Goal: Task Accomplishment & Management: Manage account settings

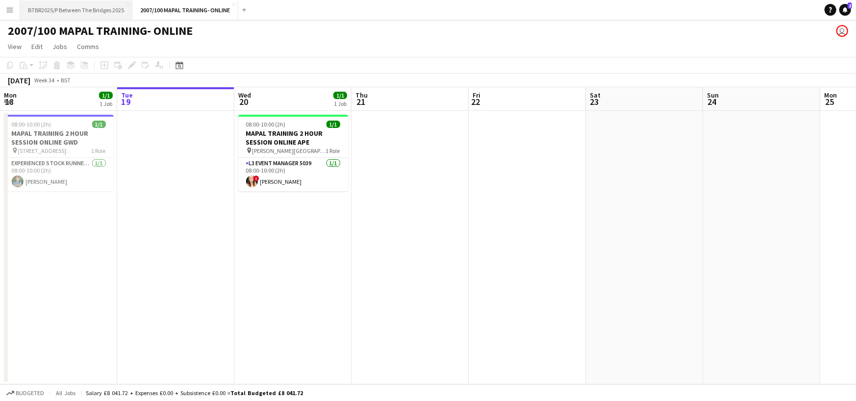
click at [81, 5] on button "BTBR2025/P Between The Bridges 2025 Close" at bounding box center [76, 9] width 112 height 19
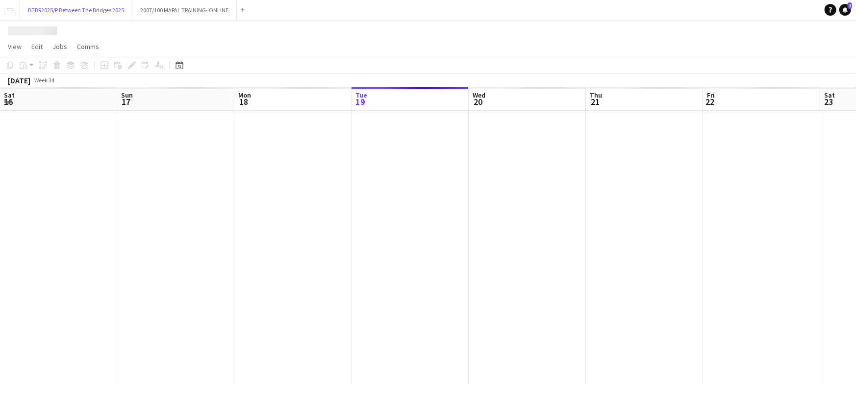
scroll to position [0, 234]
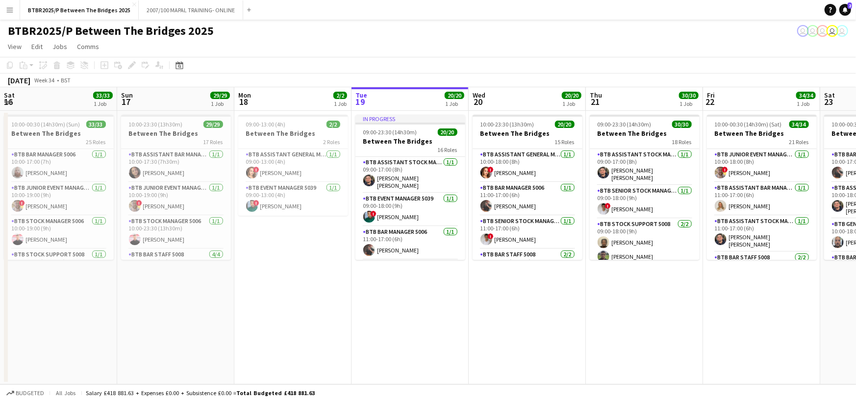
drag, startPoint x: 155, startPoint y: 101, endPoint x: 342, endPoint y: 127, distance: 188.7
click at [589, 118] on app-calendar-viewport "Thu 14 Fri 15 Sat 16 33/33 1 Job Sun 17 29/29 1 Job Mon 18 2/2 1 Job Tue 19 20/…" at bounding box center [428, 235] width 856 height 297
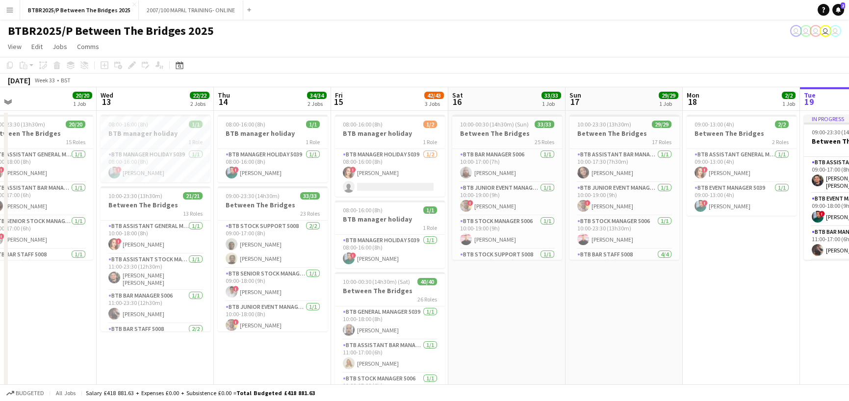
scroll to position [0, 240]
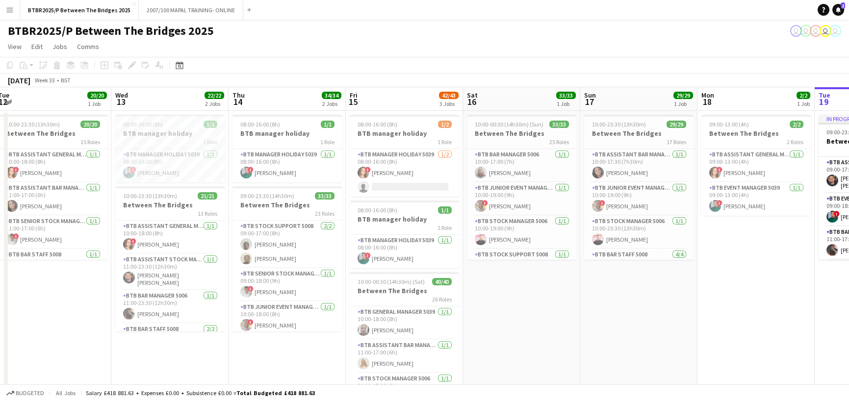
drag, startPoint x: 140, startPoint y: 102, endPoint x: 403, endPoint y: 111, distance: 263.0
click at [403, 111] on app-calendar-viewport "Sun 10 28/28 1 Job Mon 11 8/8 1 Job Tue 12 20/20 1 Job Wed 13 22/22 2 Jobs Thu …" at bounding box center [424, 262] width 849 height 351
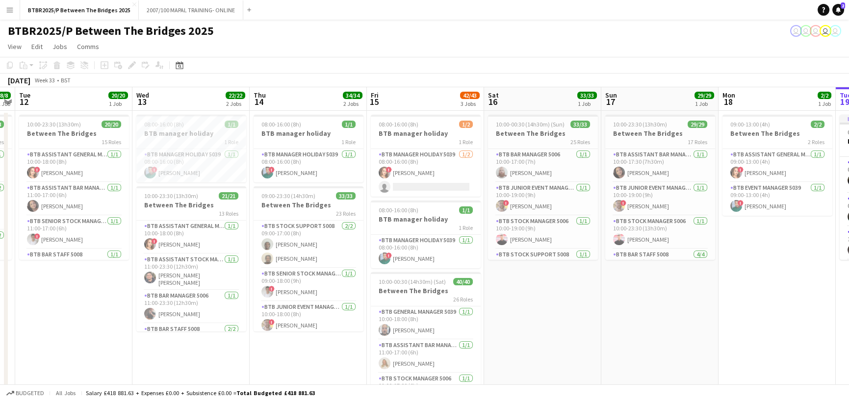
scroll to position [0, 218]
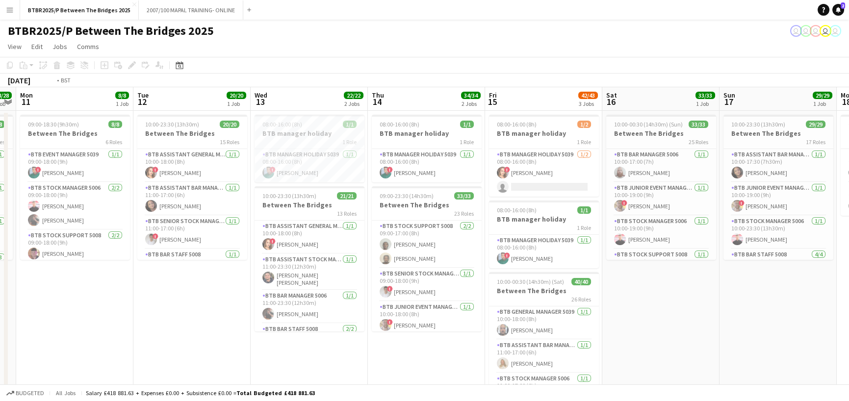
drag, startPoint x: 290, startPoint y: 103, endPoint x: 696, endPoint y: 104, distance: 406.0
click at [696, 104] on app-calendar-viewport "Sat 9 Sun 10 28/28 1 Job Mon 11 8/8 1 Job Tue 12 20/20 1 Job Wed 13 22/22 2 Job…" at bounding box center [424, 262] width 849 height 351
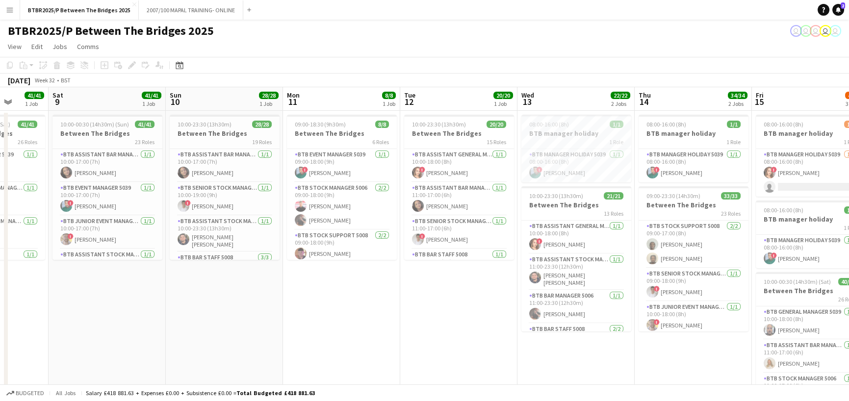
drag, startPoint x: 191, startPoint y: 103, endPoint x: 544, endPoint y: 110, distance: 353.6
click at [544, 110] on app-calendar-viewport "Wed 6 18/18 1 Job Thu 7 29/29 1 Job Fri 8 41/41 1 Job Sat 9 41/41 1 Job Sun 10 …" at bounding box center [424, 262] width 849 height 351
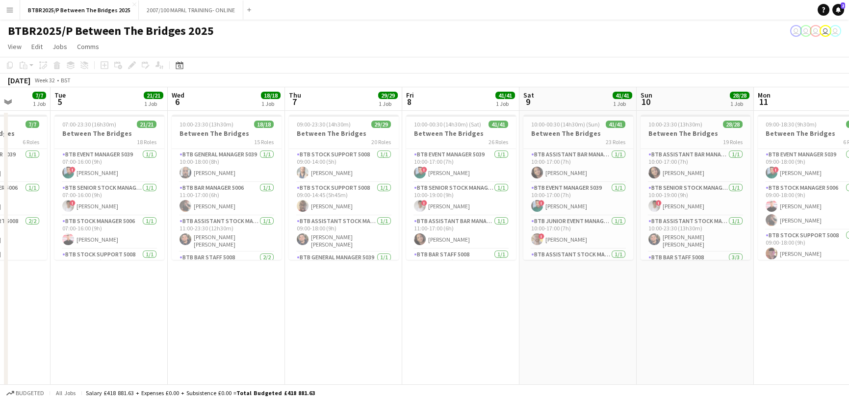
scroll to position [0, 243]
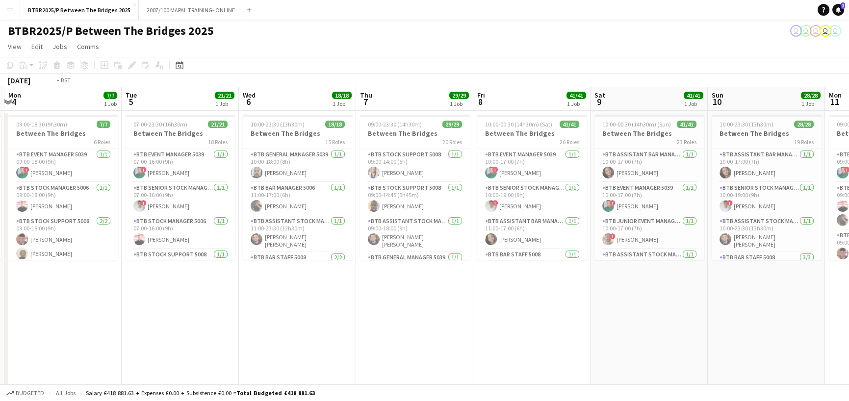
drag, startPoint x: 143, startPoint y: 96, endPoint x: 424, endPoint y: 108, distance: 281.2
click at [436, 107] on app-calendar-viewport "Sat 2 Sun 3 21/21 1 Job Mon 4 7/7 1 Job Tue 5 21/21 1 Job Wed 6 18/18 1 Job Thu…" at bounding box center [424, 262] width 849 height 351
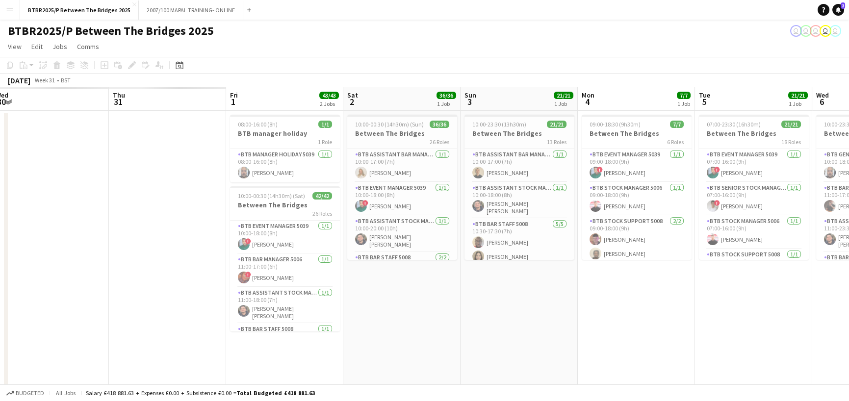
drag, startPoint x: 98, startPoint y: 99, endPoint x: 485, endPoint y: 122, distance: 388.5
click at [485, 122] on app-calendar-viewport "Mon 28 Tue 29 Wed 30 Thu 31 Fri 1 43/43 2 Jobs Sat 2 36/36 1 Job Sun 3 21/21 1 …" at bounding box center [424, 262] width 849 height 351
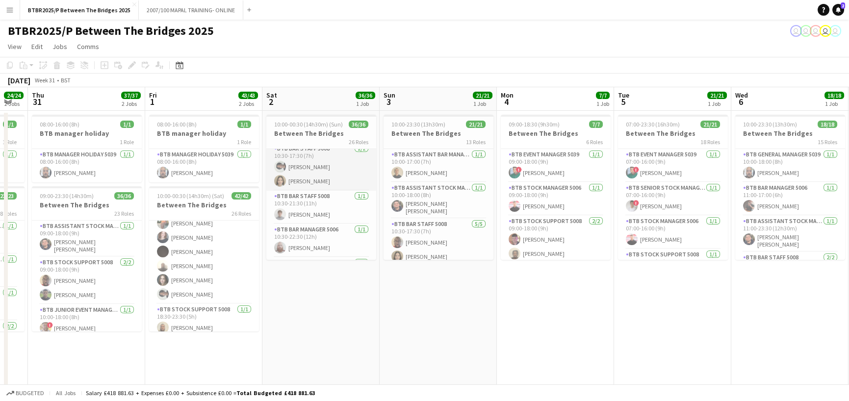
scroll to position [49, 0]
click at [333, 226] on app-card-role "BTB Bar Staff 5008 2/2 10:30-17:30 (7h) Samuel Ojeyemi Naomi Lim" at bounding box center [321, 227] width 110 height 48
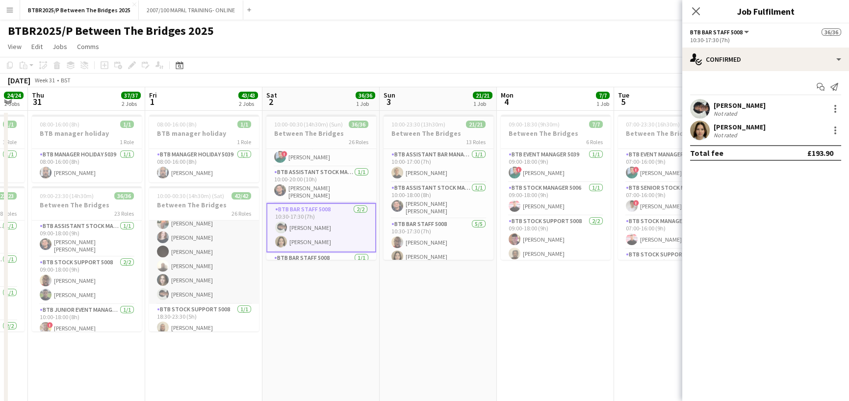
click at [214, 283] on app-card-role "BTB Bar Staff 5008 6/6 18:30-23:30 (5h) Cesar Charpin Alexa Clark Lucy Kowalski…" at bounding box center [204, 252] width 110 height 104
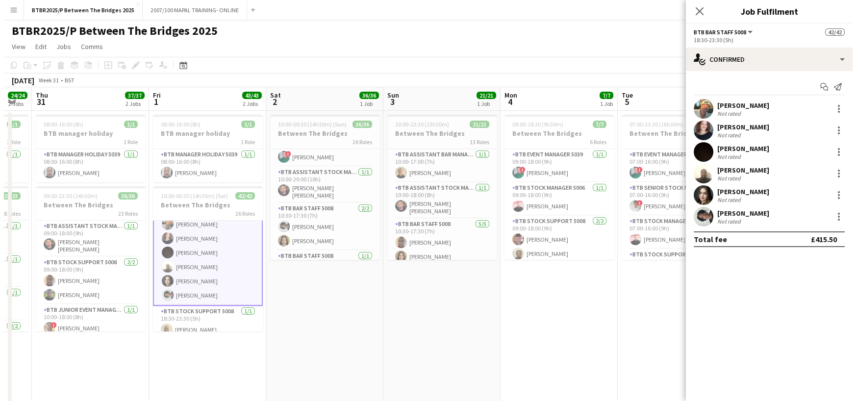
scroll to position [981, 0]
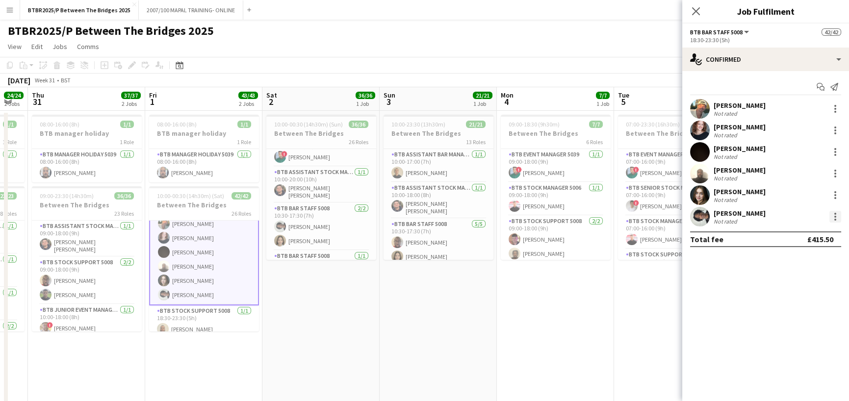
click at [834, 217] on div at bounding box center [835, 217] width 2 height 2
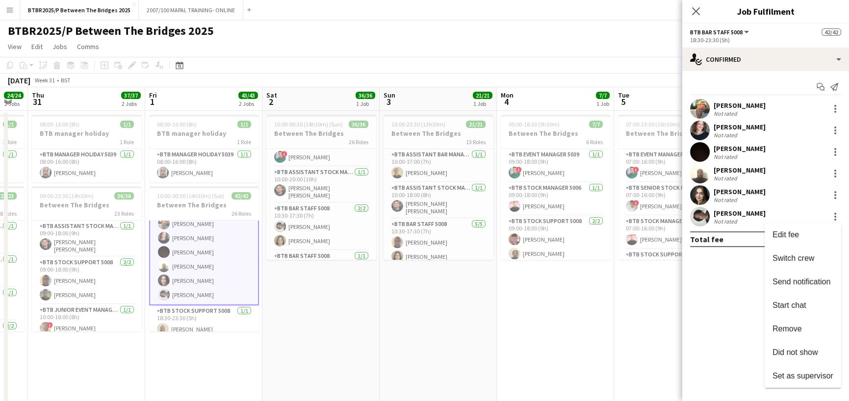
click at [600, 23] on div at bounding box center [424, 200] width 849 height 401
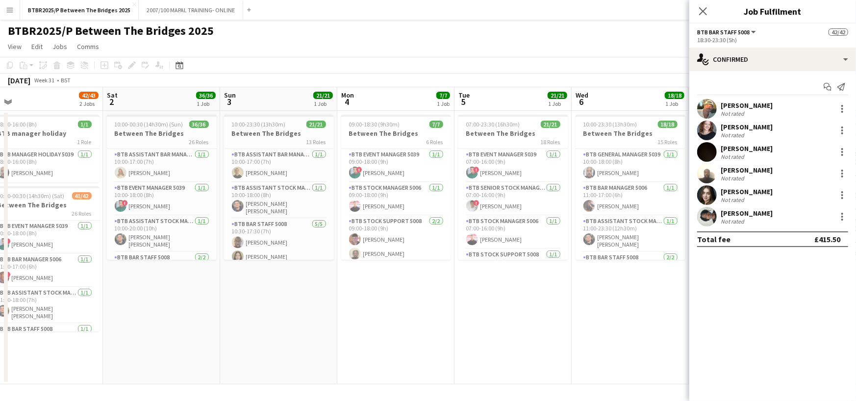
drag, startPoint x: 547, startPoint y: 101, endPoint x: 387, endPoint y: 104, distance: 159.9
click at [387, 104] on app-calendar-viewport "Wed 30 24/24 2 Jobs Thu 31 37/37 2 Jobs Fri 1 42/43 2 Jobs Sat 2 36/36 1 Job Su…" at bounding box center [428, 235] width 856 height 297
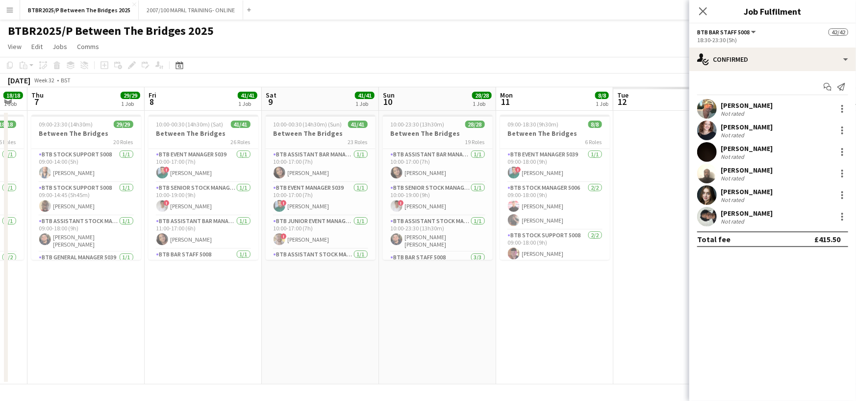
drag, startPoint x: 588, startPoint y: 101, endPoint x: 80, endPoint y: 98, distance: 508.5
click at [65, 102] on app-calendar-viewport "Sun 3 21/21 1 Job Mon 4 7/7 1 Job Tue 5 21/21 1 Job Wed 6 18/18 1 Job Thu 7 29/…" at bounding box center [428, 235] width 856 height 297
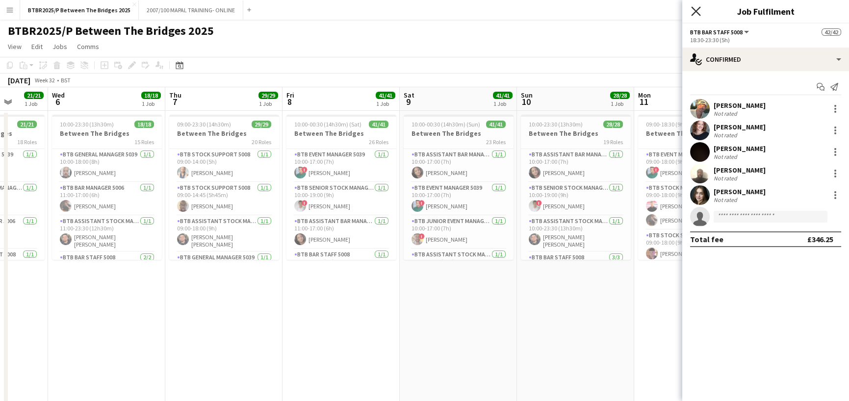
click at [694, 11] on icon "Close pop-in" at bounding box center [695, 10] width 9 height 9
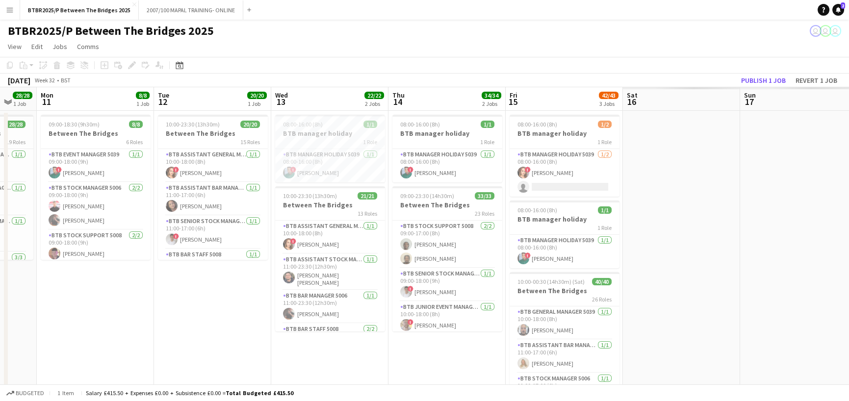
drag, startPoint x: 775, startPoint y: 101, endPoint x: 236, endPoint y: 100, distance: 538.9
click at [236, 100] on app-calendar-viewport "Wed 6 18/18 1 Job Thu 7 29/29 1 Job Fri 8 41/41 1 Job Sat 9 41/41 1 Job Sun 10 …" at bounding box center [424, 262] width 849 height 351
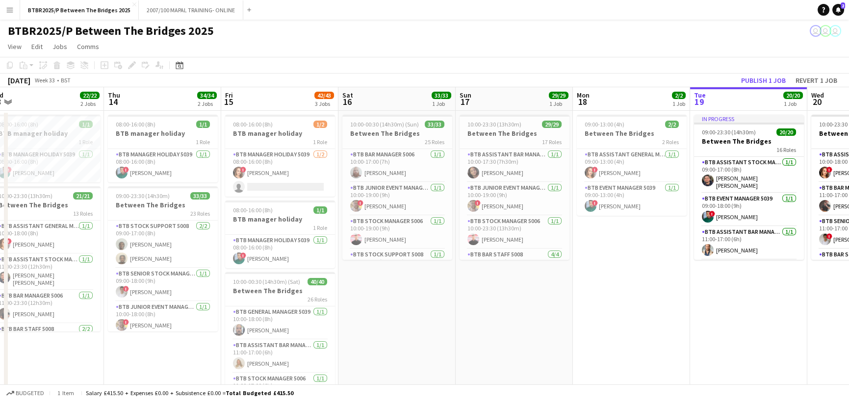
drag, startPoint x: 736, startPoint y: 106, endPoint x: 153, endPoint y: 126, distance: 582.8
click at [153, 126] on app-calendar-viewport "Sun 10 28/28 1 Job Mon 11 8/8 1 Job Tue 12 20/20 1 Job Wed 13 22/22 2 Jobs Thu …" at bounding box center [424, 262] width 849 height 351
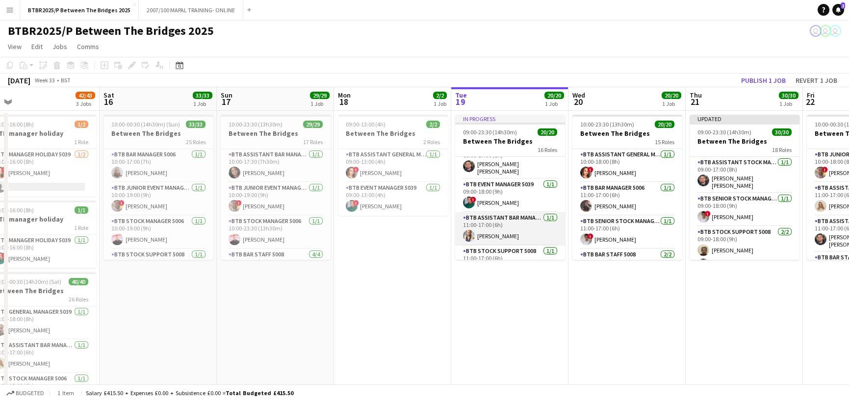
scroll to position [0, 0]
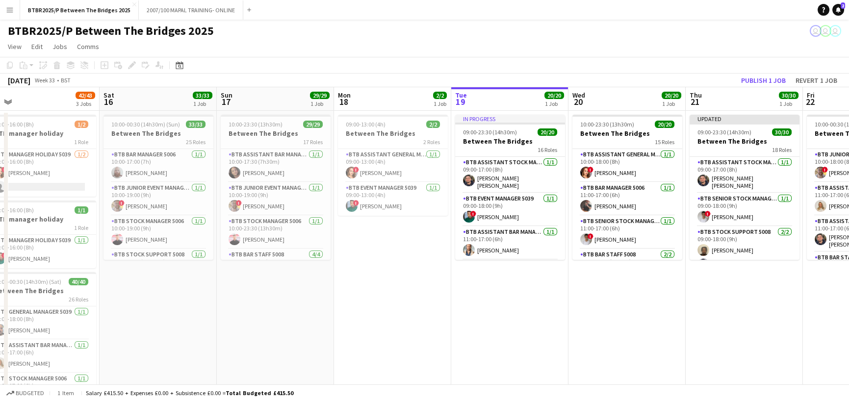
click at [512, 57] on app-toolbar "Copy Paste Paste Ctrl+V Paste with crew Ctrl+Shift+V Paste linked Job Delete Gr…" at bounding box center [424, 65] width 849 height 17
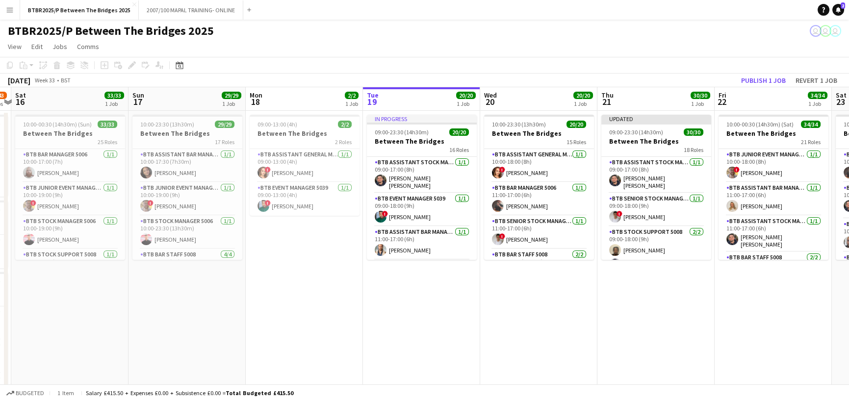
scroll to position [0, 260]
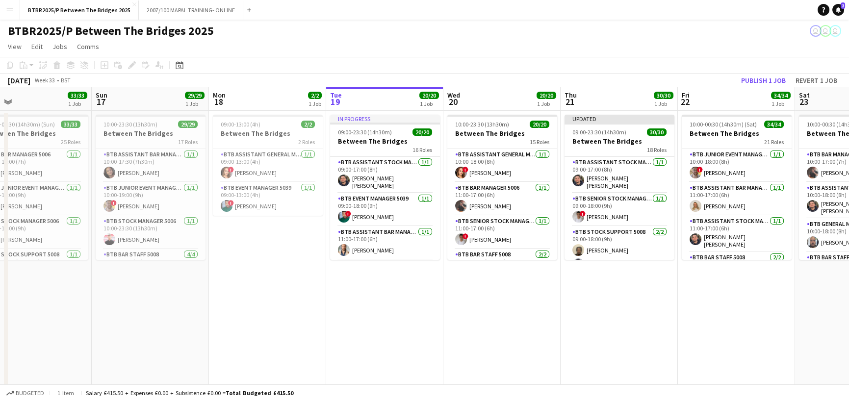
drag, startPoint x: 631, startPoint y: 104, endPoint x: 506, endPoint y: 117, distance: 125.7
click at [506, 117] on app-calendar-viewport "Thu 14 34/34 2 Jobs Fri 15 42/43 3 Jobs Sat 16 33/33 1 Job Sun 17 29/29 1 Job M…" at bounding box center [424, 262] width 849 height 351
drag, startPoint x: 371, startPoint y: 103, endPoint x: 671, endPoint y: 104, distance: 300.6
click at [671, 104] on app-calendar-viewport "Thu 14 34/34 2 Jobs Fri 15 42/43 3 Jobs Sat 16 33/33 1 Job Sun 17 29/29 1 Job M…" at bounding box center [424, 262] width 849 height 351
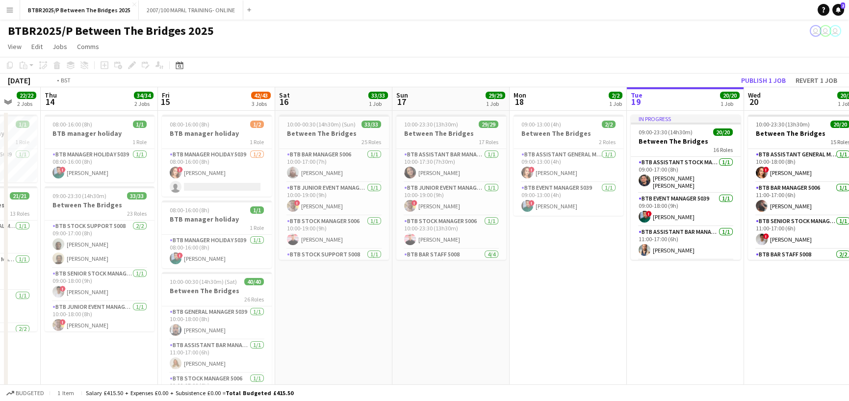
scroll to position [0, 246]
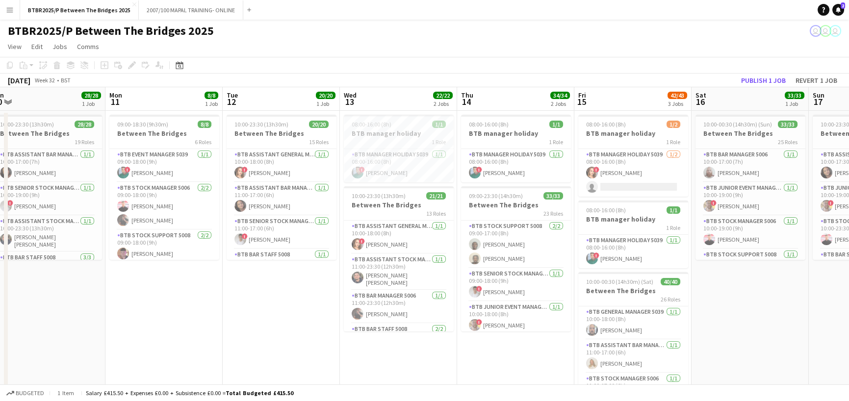
drag, startPoint x: 206, startPoint y: 101, endPoint x: 622, endPoint y: 100, distance: 416.3
click at [622, 100] on app-calendar-viewport "Fri 8 41/41 1 Job Sat 9 41/41 1 Job Sun 10 28/28 1 Job Mon 11 8/8 1 Job Tue 12 …" at bounding box center [424, 262] width 849 height 351
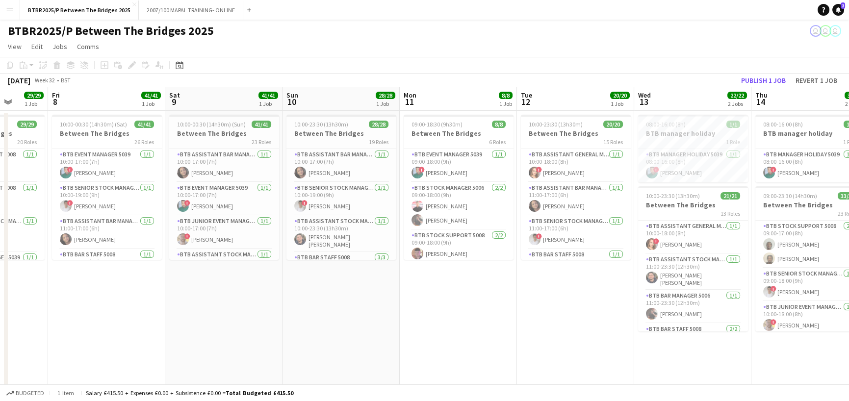
drag, startPoint x: 304, startPoint y: 110, endPoint x: 599, endPoint y: 107, distance: 294.7
click at [599, 107] on app-calendar-viewport "Tue 5 21/21 1 Job Wed 6 18/18 1 Job Thu 7 29/29 1 Job Fri 8 41/41 1 Job Sat 9 4…" at bounding box center [424, 262] width 849 height 351
drag, startPoint x: 234, startPoint y: 105, endPoint x: 747, endPoint y: 102, distance: 512.9
click at [747, 102] on app-calendar-viewport "Tue 5 21/21 1 Job Wed 6 18/18 1 Job Thu 7 29/29 1 Job Fri 8 41/41 1 Job Sat 9 4…" at bounding box center [424, 262] width 849 height 351
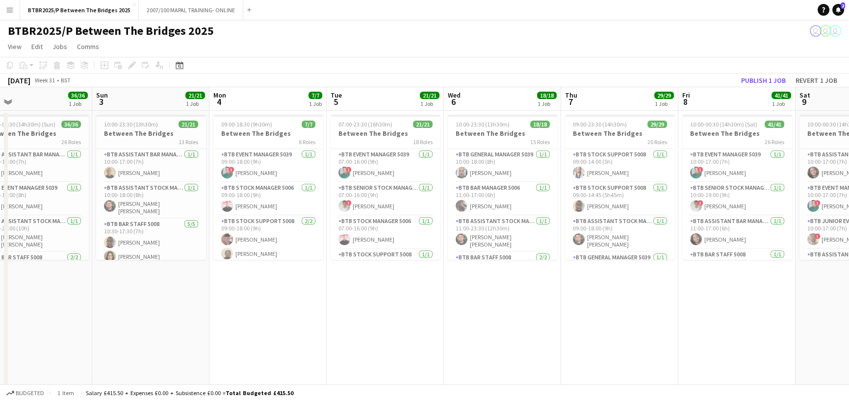
scroll to position [0, 202]
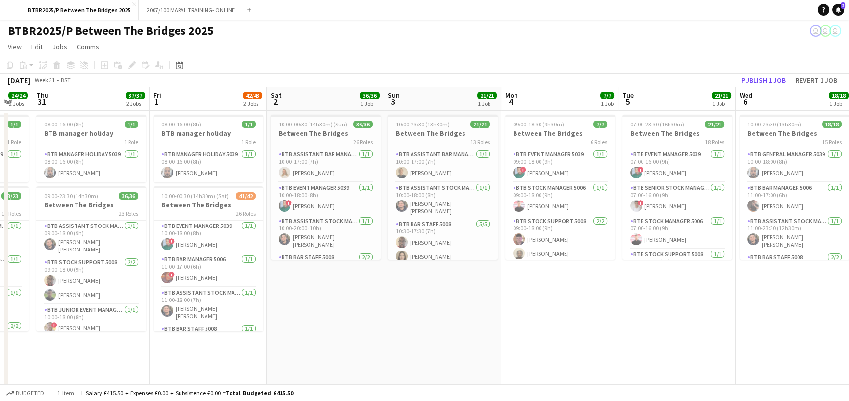
drag, startPoint x: 259, startPoint y: 116, endPoint x: 668, endPoint y: 117, distance: 408.5
click at [668, 117] on app-calendar-viewport "Tue 29 14/14 2 Jobs Wed 30 24/24 2 Jobs Thu 31 37/37 2 Jobs Fri 1 42/43 2 Jobs …" at bounding box center [424, 262] width 849 height 351
click at [229, 265] on app-card-role "BTB Bar Staff 5008 5/6 18:30-23:30 (5h) Cesar Charpin Alexa Clark Lucy Kowalski…" at bounding box center [208, 299] width 110 height 104
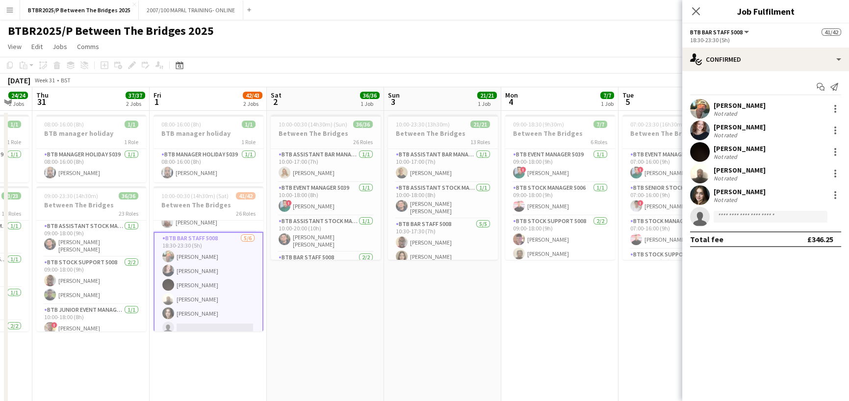
scroll to position [936, 0]
click at [230, 272] on app-card-role "BTB Bar Staff 5008 5/6 18:30-23:30 (5h) Cesar Charpin Alexa Clark Lucy Kowalski…" at bounding box center [208, 298] width 110 height 106
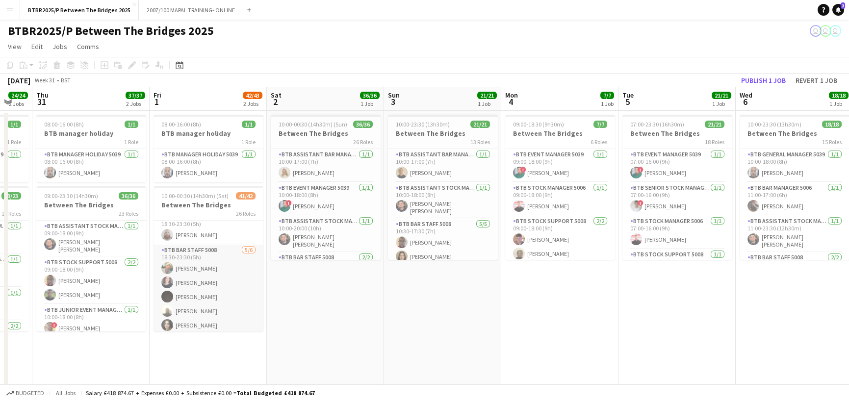
click at [230, 272] on app-card-role "BTB Bar Staff 5008 5/6 18:30-23:30 (5h) Cesar Charpin Alexa Clark Lucy Kowalski…" at bounding box center [208, 297] width 110 height 104
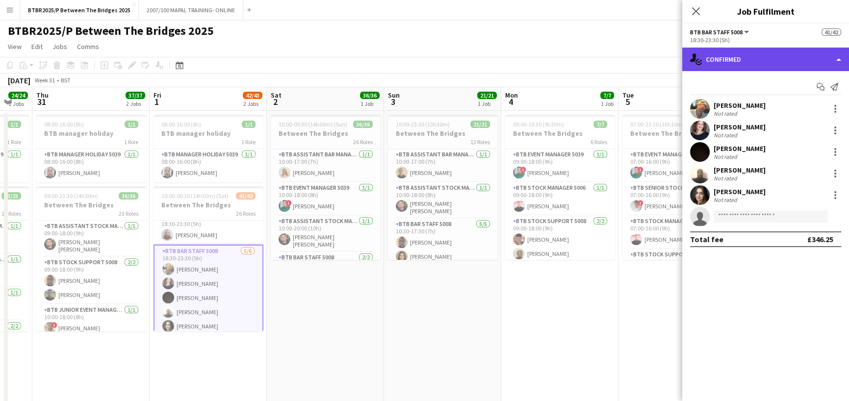
click at [824, 62] on div "single-neutral-actions-check-2 Confirmed" at bounding box center [765, 60] width 167 height 24
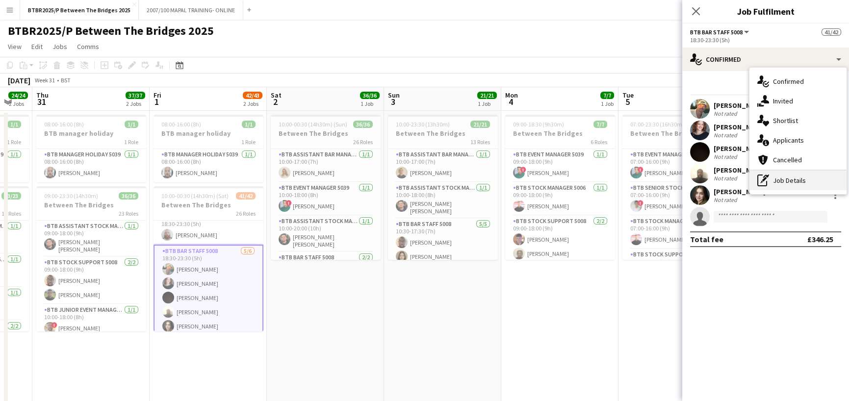
click at [796, 178] on div "pen-write Job Details" at bounding box center [797, 181] width 97 height 20
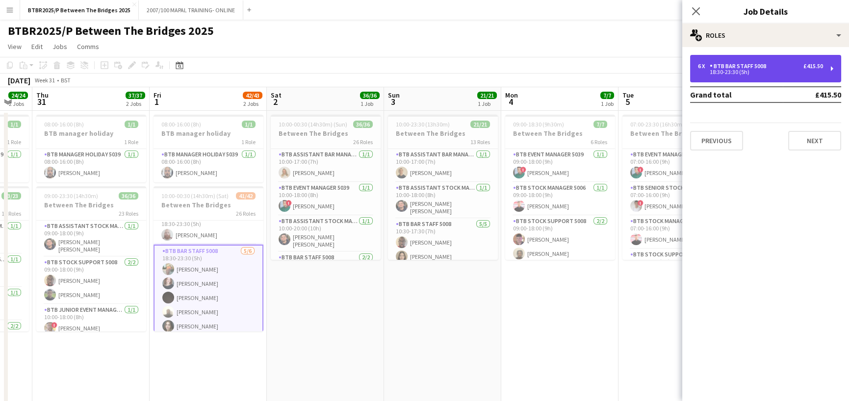
click at [782, 70] on div "18:30-23:30 (5h)" at bounding box center [760, 72] width 125 height 5
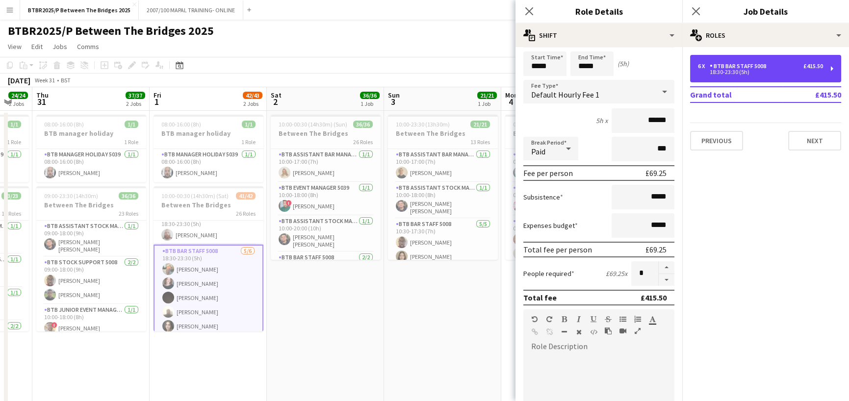
scroll to position [49, 0]
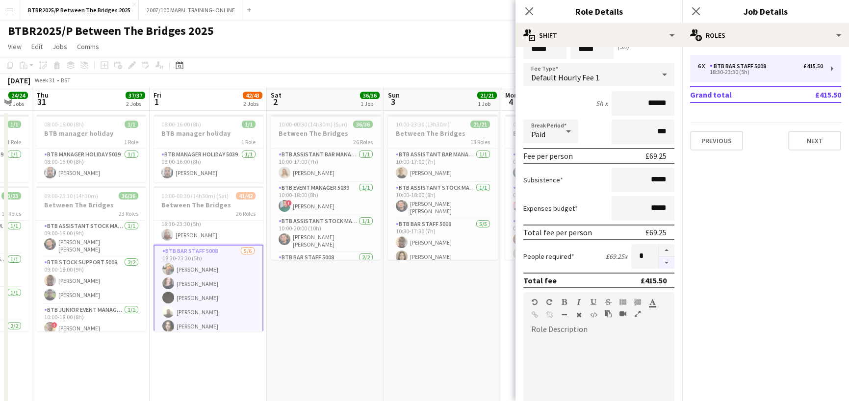
click at [659, 266] on button "button" at bounding box center [667, 263] width 16 height 12
type input "*"
click at [487, 26] on div "BTBR2025/P Between The Bridges 2025 user user user" at bounding box center [424, 29] width 849 height 19
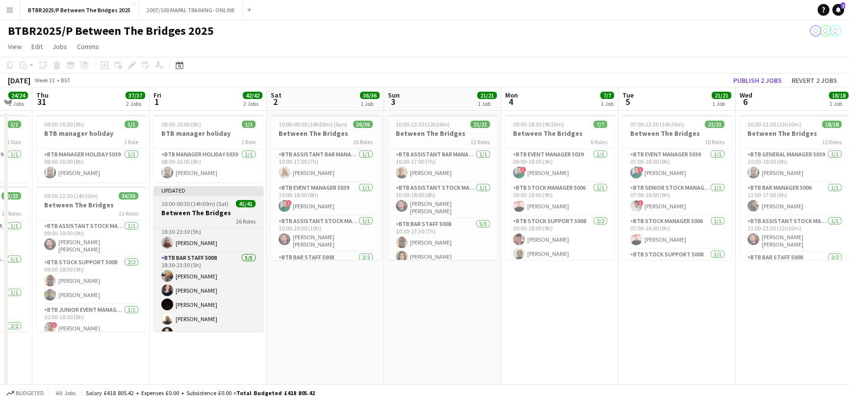
click at [218, 217] on div "26 Roles" at bounding box center [208, 221] width 110 height 8
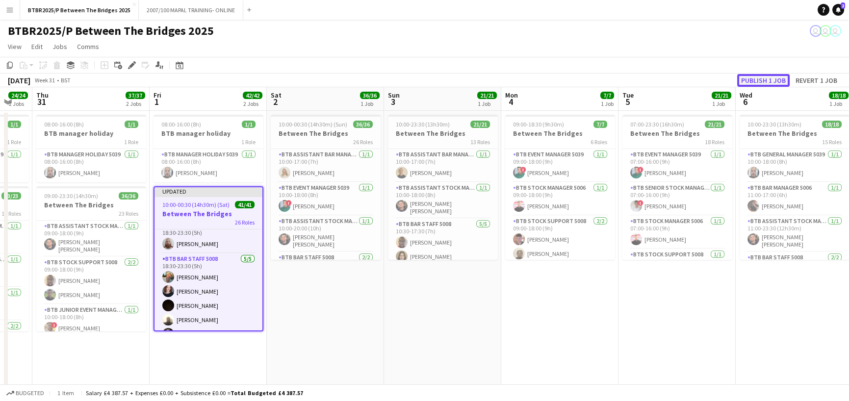
click at [785, 79] on button "Publish 1 job" at bounding box center [763, 80] width 52 height 13
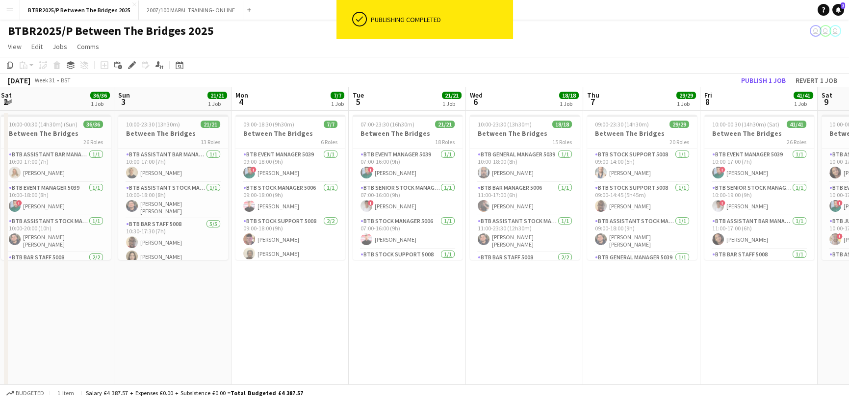
drag, startPoint x: 584, startPoint y: 93, endPoint x: 299, endPoint y: 107, distance: 284.8
click at [299, 107] on app-calendar-viewport "Tue 29 14/14 2 Jobs Wed 30 24/24 2 Jobs Thu 31 37/37 2 Jobs Fri 1 42/42 2 Jobs …" at bounding box center [424, 262] width 849 height 351
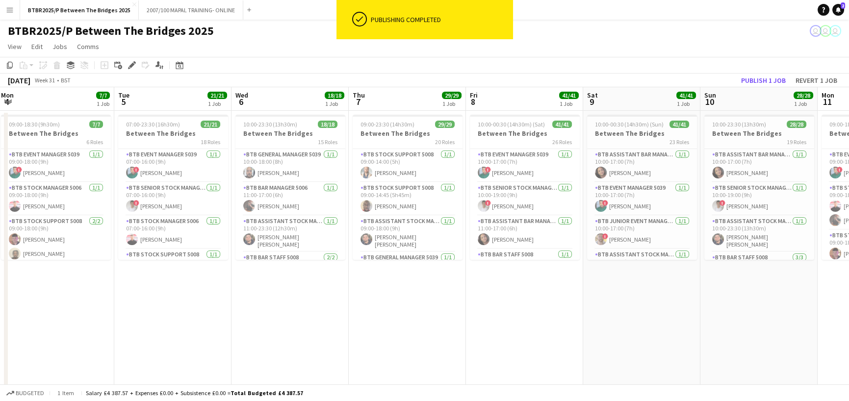
scroll to position [0, 252]
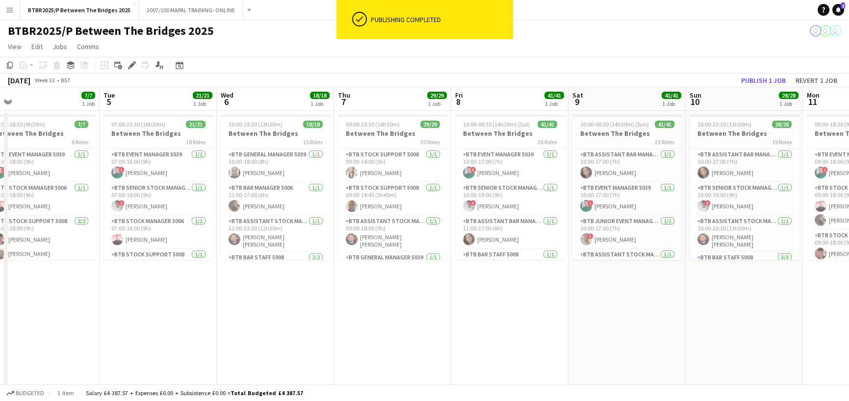
drag, startPoint x: 771, startPoint y: 104, endPoint x: 318, endPoint y: 122, distance: 453.4
click at [318, 122] on app-calendar-viewport "Sat 2 36/36 1 Job Sun 3 21/21 1 Job Mon 4 7/7 1 Job Tue 5 21/21 1 Job Wed 6 18/…" at bounding box center [424, 262] width 849 height 351
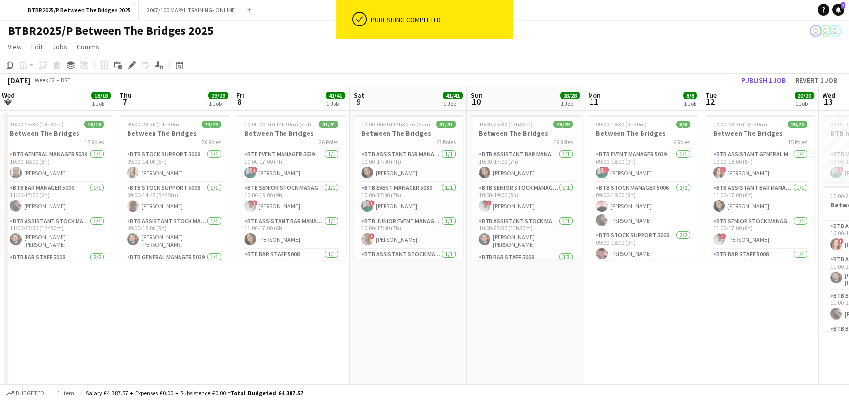
drag, startPoint x: 736, startPoint y: 107, endPoint x: 523, endPoint y: 118, distance: 214.1
click at [525, 118] on app-calendar-viewport "Sat 2 36/36 1 Job Sun 3 21/21 1 Job Mon 4 7/7 1 Job Tue 5 21/21 1 Job Wed 6 18/…" at bounding box center [424, 262] width 849 height 351
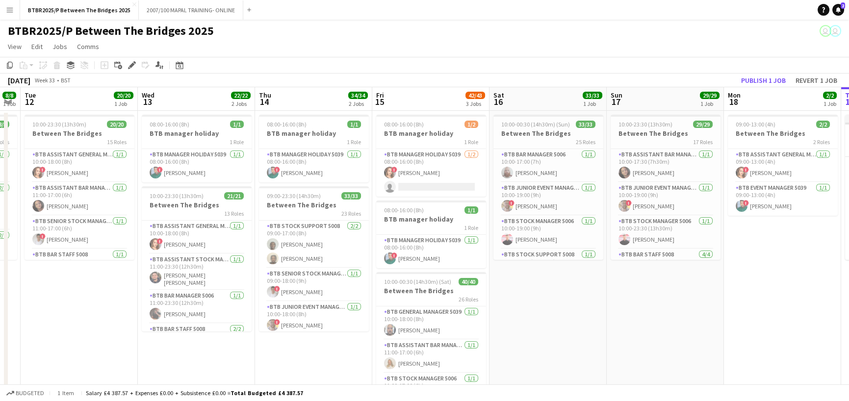
scroll to position [0, 457]
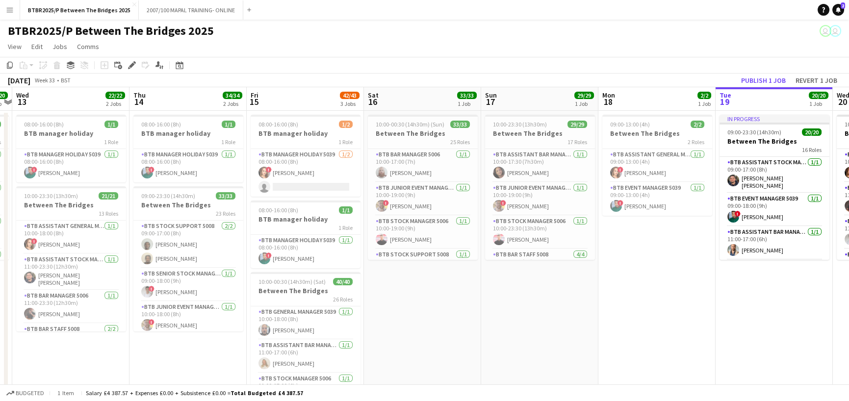
drag, startPoint x: 664, startPoint y: 93, endPoint x: 70, endPoint y: 119, distance: 594.9
click at [70, 119] on app-calendar-viewport "Sat 9 41/41 1 Job Sun 10 28/28 1 Job Mon 11 8/8 1 Job Tue 12 20/20 1 Job Wed 13…" at bounding box center [424, 262] width 849 height 351
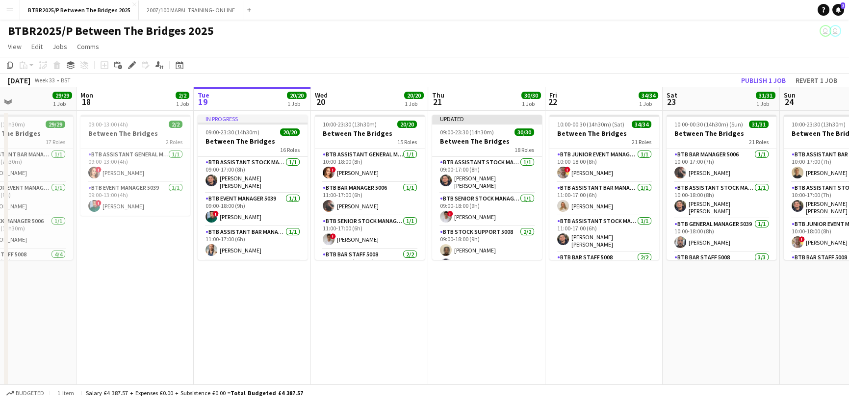
drag, startPoint x: 678, startPoint y: 101, endPoint x: 156, endPoint y: 127, distance: 522.4
click at [156, 127] on app-calendar-viewport "Thu 14 34/34 2 Jobs Fri 15 42/43 3 Jobs Sat 16 33/33 1 Job Sun 17 29/29 1 Job M…" at bounding box center [424, 262] width 849 height 351
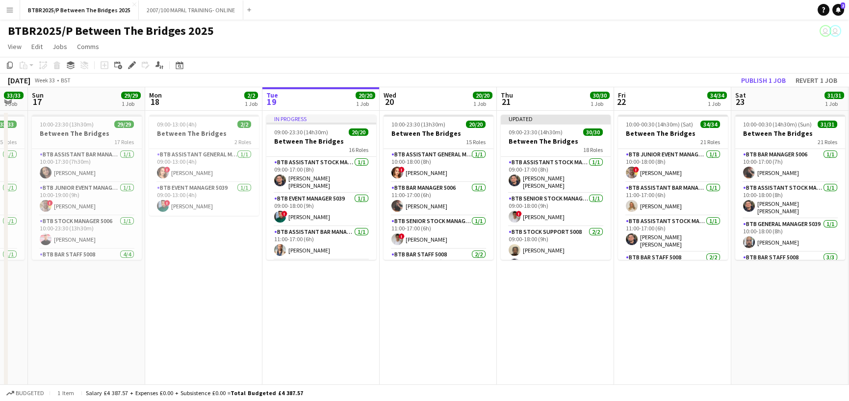
scroll to position [0, 226]
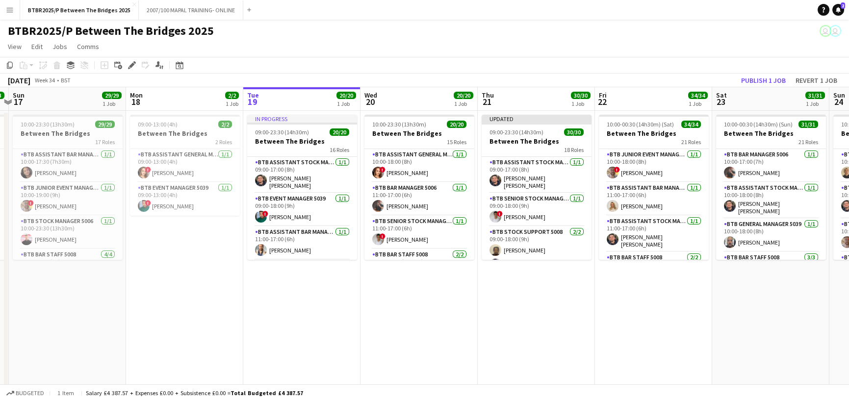
drag, startPoint x: 527, startPoint y: 108, endPoint x: 577, endPoint y: 116, distance: 50.6
click at [577, 116] on app-calendar-viewport "Fri 15 42/43 3 Jobs Sat 16 33/33 1 Job Sun 17 29/29 1 Job Mon 18 2/2 1 Job Tue …" at bounding box center [424, 262] width 849 height 351
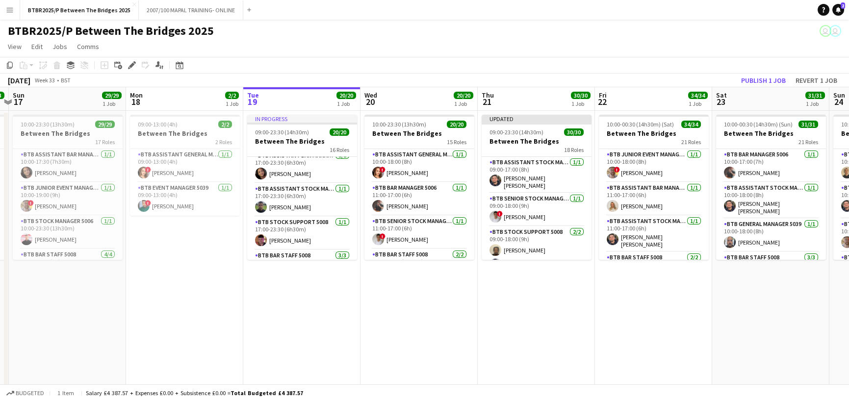
scroll to position [487, 0]
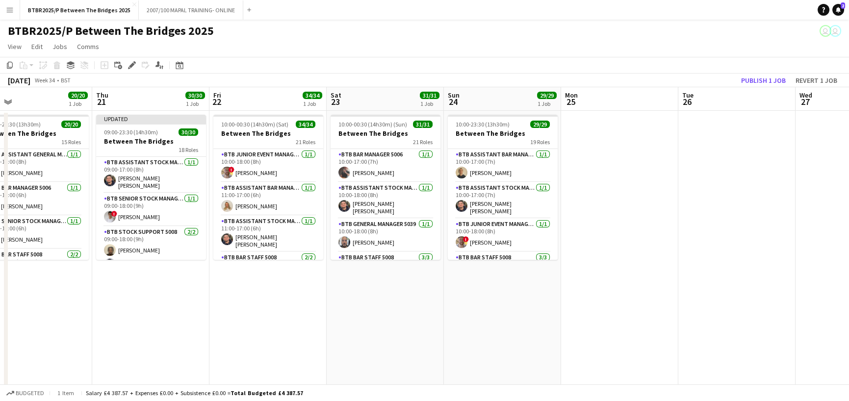
drag, startPoint x: 657, startPoint y: 107, endPoint x: 271, endPoint y: 149, distance: 388.1
click at [271, 149] on app-calendar-viewport "Sun 17 29/29 1 Job Mon 18 2/2 1 Job Tue 19 20/20 1 Job Wed 20 20/20 1 Job Thu 2…" at bounding box center [424, 262] width 849 height 351
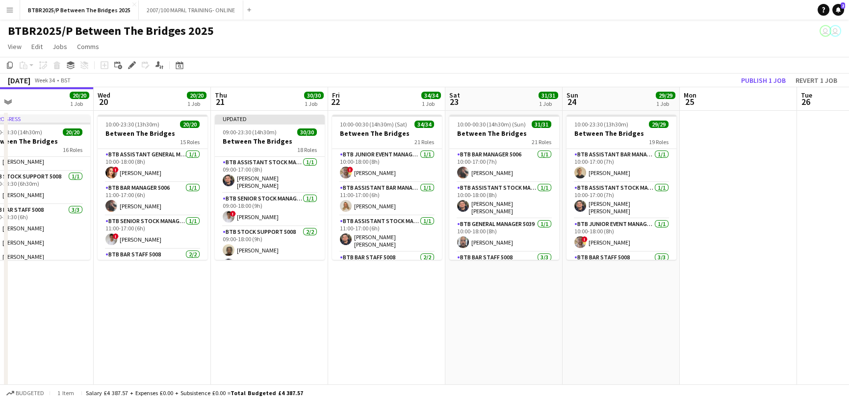
scroll to position [0, 263]
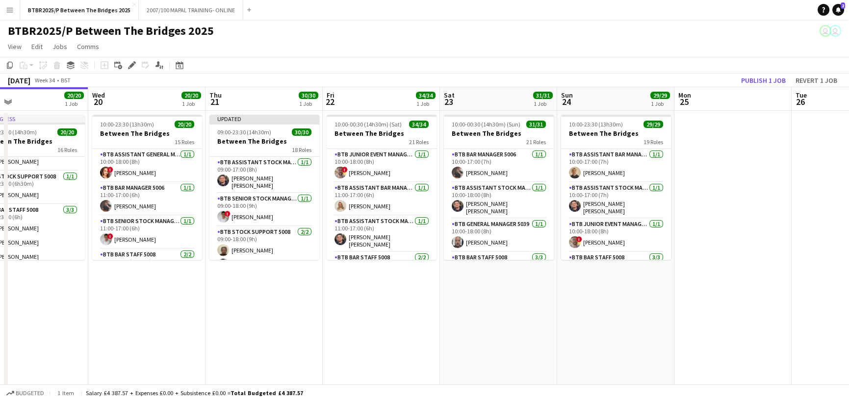
drag, startPoint x: 518, startPoint y: 105, endPoint x: 397, endPoint y: 120, distance: 121.6
click at [397, 120] on app-calendar-viewport "Sun 17 29/29 1 Job Mon 18 2/2 1 Job Tue 19 20/20 1 Job Wed 20 20/20 1 Job Thu 2…" at bounding box center [424, 262] width 849 height 351
